Goal: Information Seeking & Learning: Find specific fact

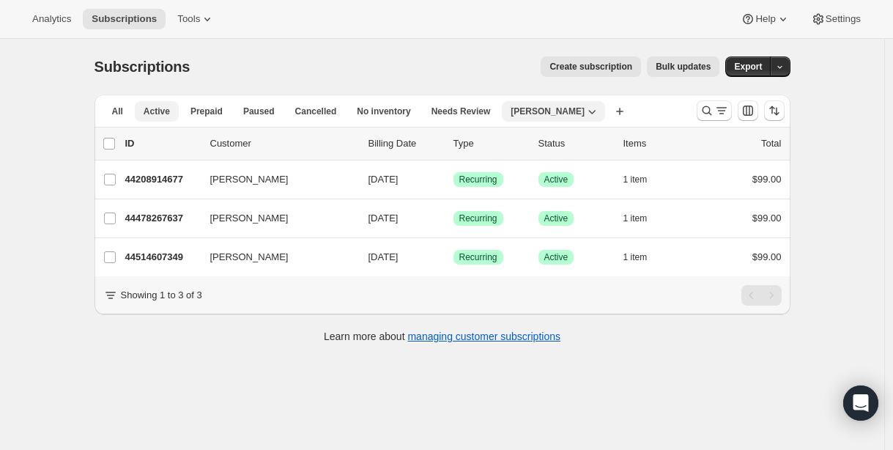
click at [155, 112] on span "Active" at bounding box center [157, 111] width 26 height 12
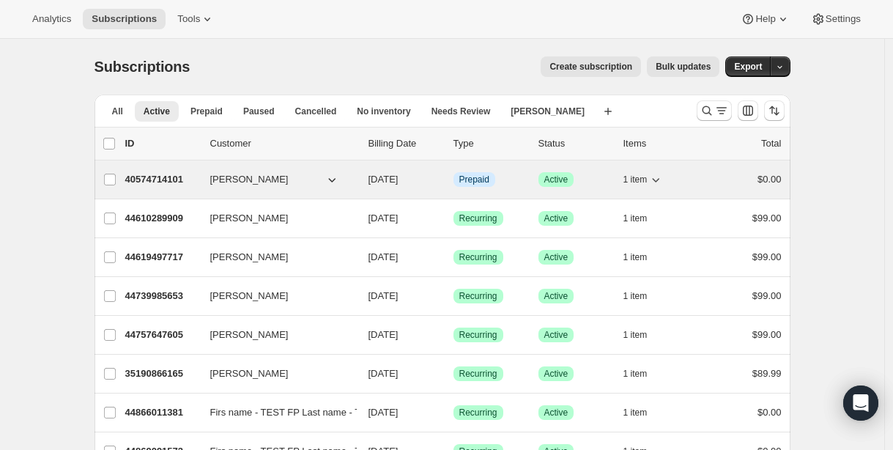
click at [163, 182] on p "40574714101" at bounding box center [161, 179] width 73 height 15
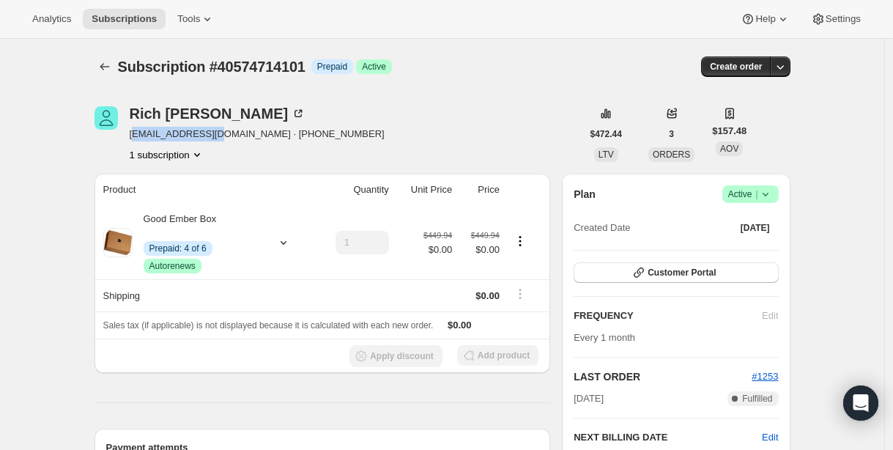
drag, startPoint x: 135, startPoint y: 135, endPoint x: 223, endPoint y: 135, distance: 87.2
click at [223, 135] on span "[EMAIL_ADDRESS][DOMAIN_NAME] · [PHONE_NUMBER]" at bounding box center [257, 134] width 255 height 15
drag, startPoint x: 134, startPoint y: 133, endPoint x: 228, endPoint y: 133, distance: 93.8
click at [226, 134] on span "[EMAIL_ADDRESS][DOMAIN_NAME] · [PHONE_NUMBER]" at bounding box center [257, 134] width 255 height 15
copy span "[EMAIL_ADDRESS][DOMAIN_NAME]"
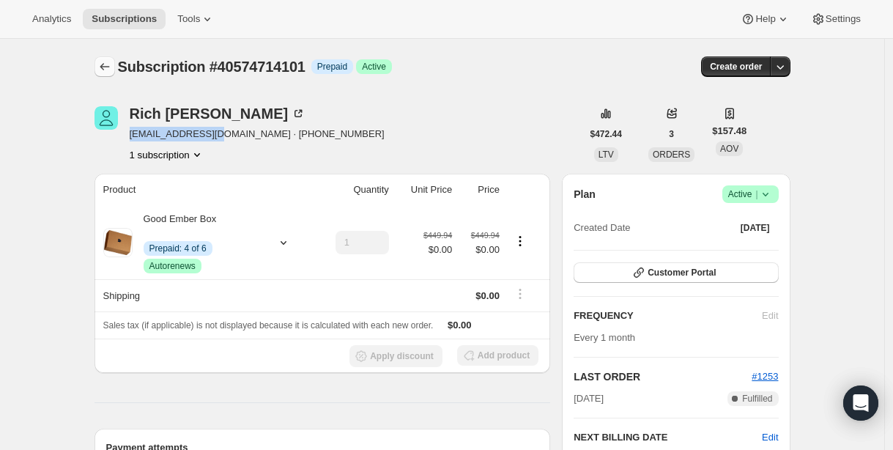
click at [108, 62] on icon "Subscriptions" at bounding box center [104, 66] width 15 height 15
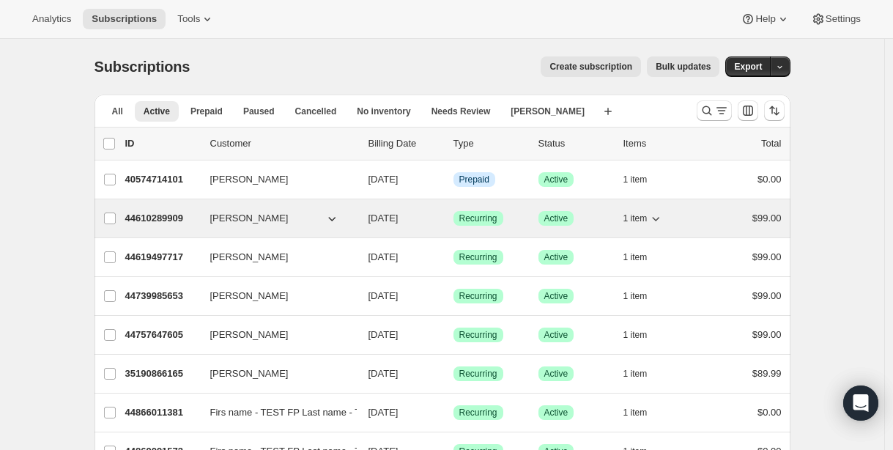
click at [171, 220] on p "44610289909" at bounding box center [161, 218] width 73 height 15
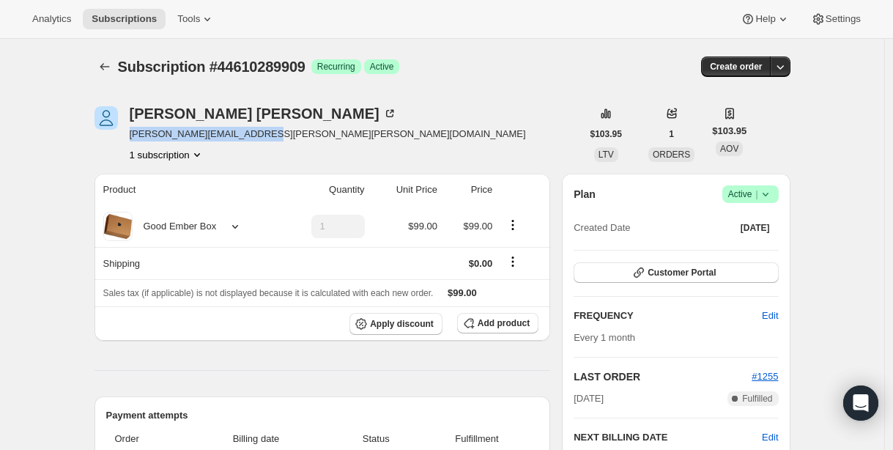
drag, startPoint x: 133, startPoint y: 135, endPoint x: 281, endPoint y: 138, distance: 147.2
click at [281, 138] on div "David Traver [EMAIL_ADDRESS][PERSON_NAME][PERSON_NAME][DOMAIN_NAME] 1 subscript…" at bounding box center [337, 134] width 487 height 56
copy span "[PERSON_NAME][EMAIL_ADDRESS][PERSON_NAME][PERSON_NAME][DOMAIN_NAME]"
click at [104, 62] on icon "Subscriptions" at bounding box center [104, 66] width 15 height 15
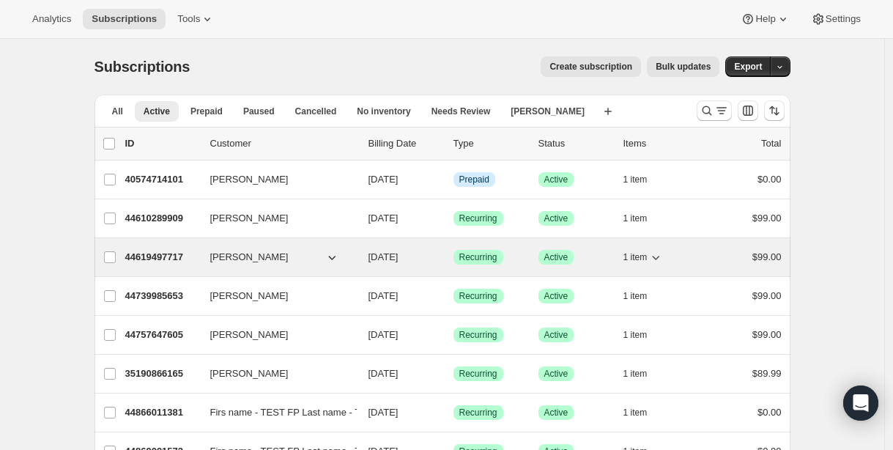
click at [166, 259] on p "44619497717" at bounding box center [161, 257] width 73 height 15
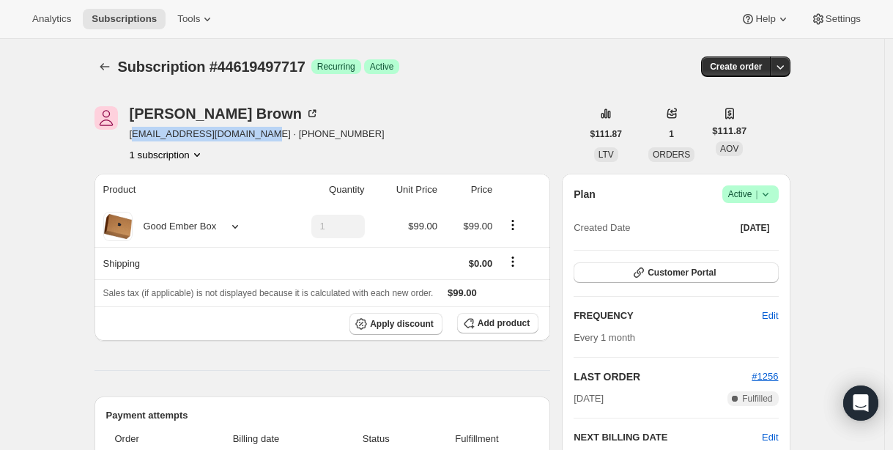
drag, startPoint x: 135, startPoint y: 132, endPoint x: 264, endPoint y: 133, distance: 129.6
click at [264, 133] on span "[EMAIL_ADDRESS][DOMAIN_NAME] · [PHONE_NUMBER]" at bounding box center [257, 134] width 255 height 15
copy span "[EMAIL_ADDRESS][DOMAIN_NAME]"
click at [103, 59] on icon "Subscriptions" at bounding box center [104, 66] width 15 height 15
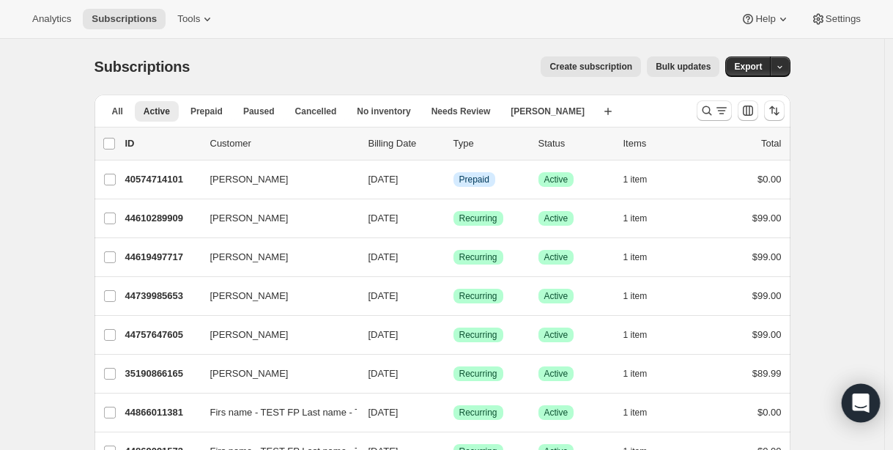
click at [854, 398] on icon "Open Intercom Messenger" at bounding box center [860, 402] width 17 height 19
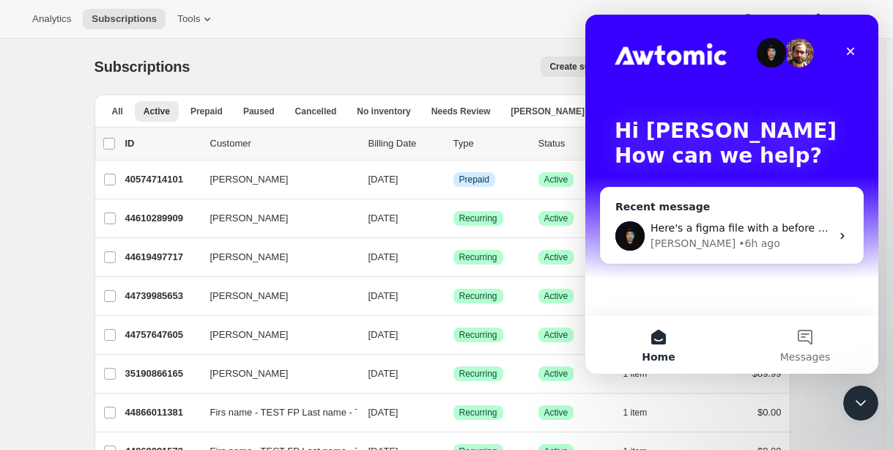
click at [763, 248] on div "[PERSON_NAME] • 6h ago" at bounding box center [740, 243] width 180 height 15
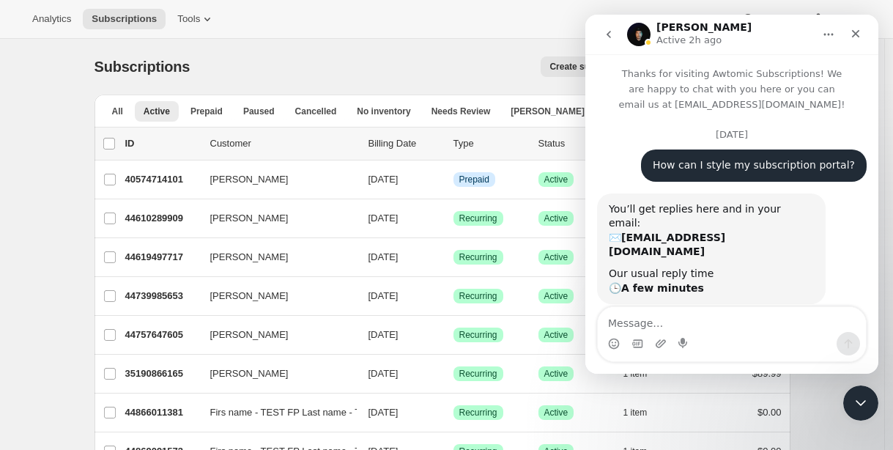
scroll to position [1885, 0]
